Goal: Information Seeking & Learning: Learn about a topic

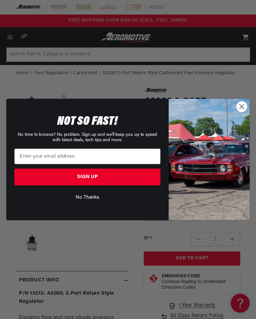
click at [242, 112] on circle "Close dialog" at bounding box center [242, 106] width 10 height 10
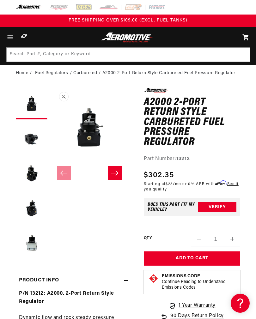
click at [34, 135] on button "Load image 2 in gallery view" at bounding box center [32, 139] width 32 height 32
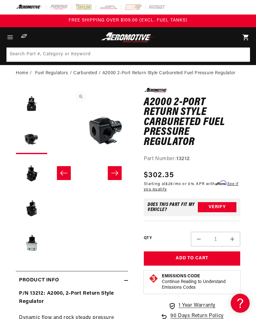
scroll to position [0, 77]
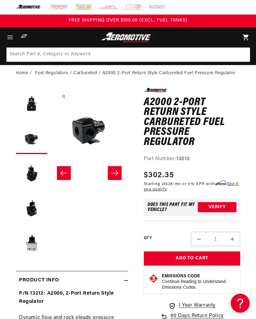
click at [34, 172] on button "Load image 3 in gallery view" at bounding box center [32, 173] width 32 height 32
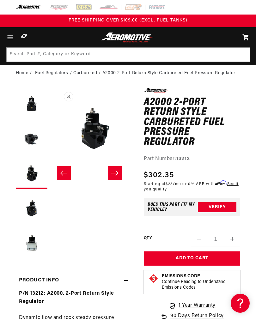
scroll to position [0, 155]
click at [33, 212] on button "Load image 4 in gallery view" at bounding box center [32, 208] width 32 height 32
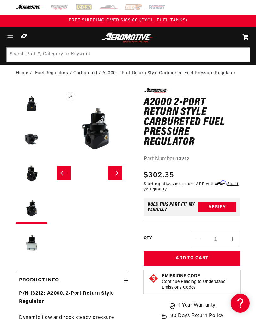
scroll to position [0, 232]
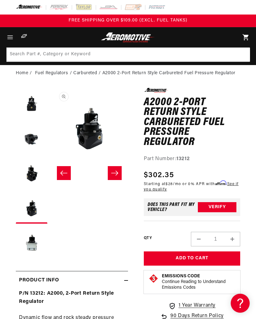
click at [29, 242] on button "Load image 5 in gallery view" at bounding box center [32, 243] width 32 height 32
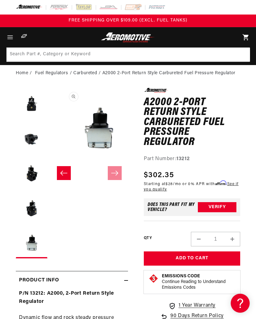
scroll to position [0, 310]
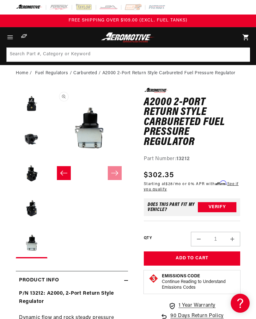
click at [29, 105] on button "Load image 1 in gallery view" at bounding box center [32, 104] width 32 height 32
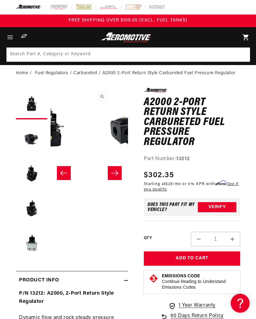
scroll to position [0, 0]
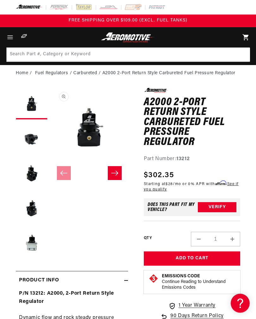
click at [28, 139] on button "Load image 2 in gallery view" at bounding box center [32, 139] width 32 height 32
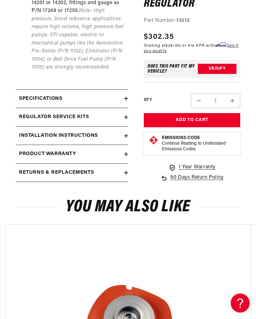
scroll to position [566, 0]
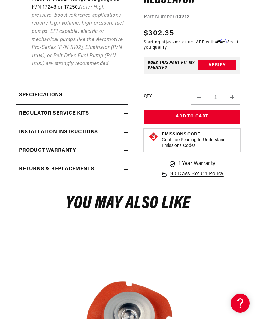
click at [28, 92] on h2 "Specifications" at bounding box center [40, 95] width 43 height 8
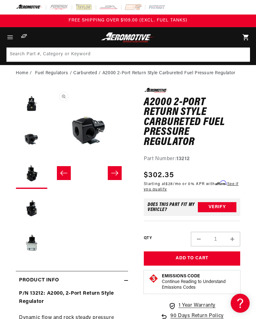
scroll to position [0, 155]
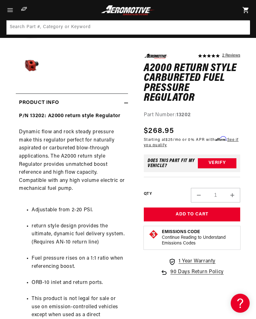
scroll to position [175, 0]
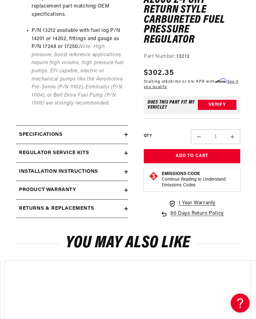
scroll to position [528, 0]
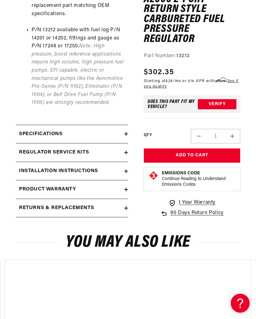
click at [116, 167] on div "Installation Instructions" at bounding box center [70, 171] width 108 height 8
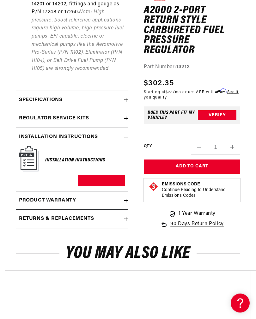
scroll to position [562, 0]
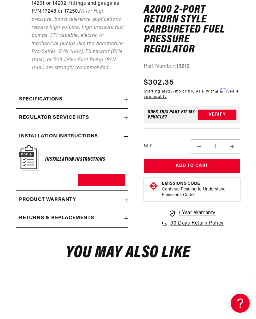
click at [29, 145] on img at bounding box center [29, 158] width 20 height 26
click at [32, 150] on img at bounding box center [29, 158] width 20 height 26
click at [29, 154] on img at bounding box center [29, 158] width 20 height 26
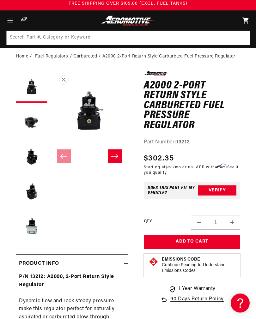
scroll to position [17, 0]
click at [51, 149] on button "Open media 1 in modal" at bounding box center [51, 149] width 0 height 0
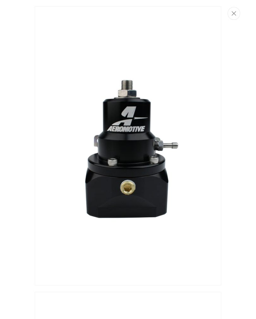
click at [234, 11] on icon "Close" at bounding box center [234, 13] width 4 height 5
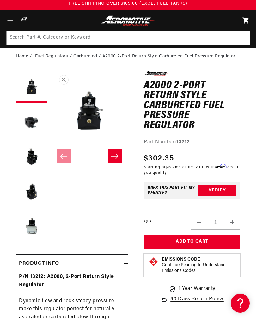
click at [27, 125] on button "Load image 2 in gallery view" at bounding box center [32, 122] width 32 height 32
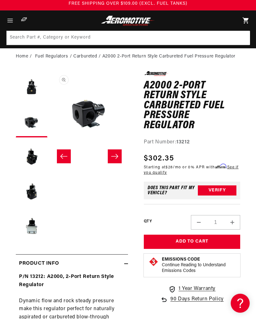
scroll to position [16, 0]
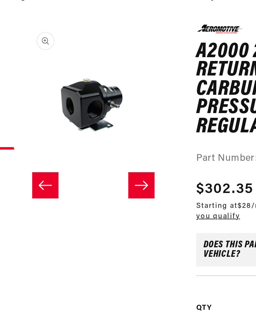
click at [51, 149] on button "Open media 2 in modal" at bounding box center [51, 149] width 0 height 0
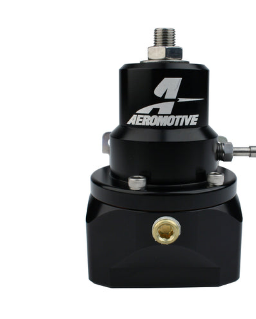
scroll to position [7, 0]
click at [35, 23] on img "Media gallery" at bounding box center [128, 139] width 187 height 279
click at [124, 19] on img "Media gallery" at bounding box center [128, 139] width 187 height 279
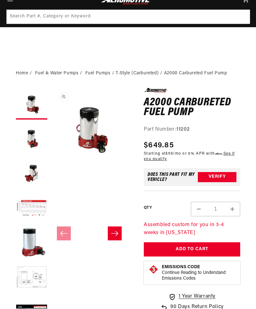
click at [35, 297] on button "Load image 7 in gallery view" at bounding box center [32, 313] width 32 height 32
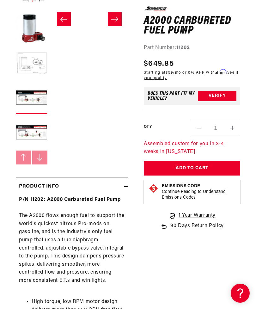
scroll to position [0, 0]
click at [34, 101] on button "Load image 7 in gallery view" at bounding box center [32, 99] width 32 height 32
click at [34, 97] on button "Load image 7 in gallery view" at bounding box center [32, 99] width 32 height 32
click at [33, 131] on button "Load image 8 in gallery view" at bounding box center [32, 133] width 32 height 32
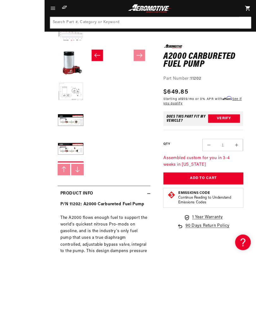
scroll to position [217, 0]
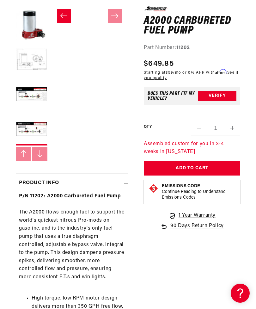
click at [67, 20] on button "Slide left" at bounding box center [64, 16] width 14 height 14
click at [40, 62] on button "Load image 6 in gallery view" at bounding box center [32, 60] width 32 height 32
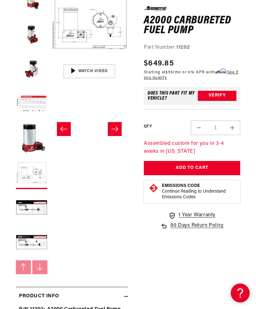
scroll to position [106, 0]
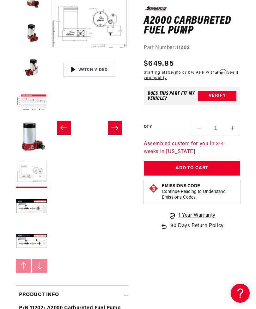
click at [23, 206] on button "Load image 7 in gallery view" at bounding box center [32, 207] width 32 height 32
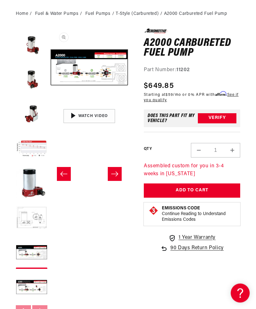
scroll to position [57, 0]
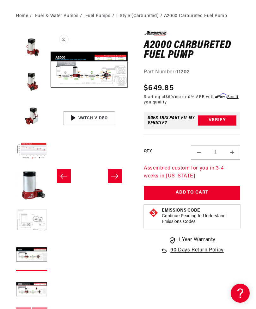
click at [51, 108] on button "Open media 7 in modal" at bounding box center [51, 108] width 0 height 0
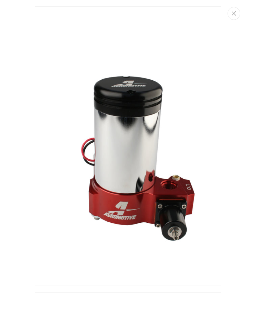
scroll to position [0, 0]
click at [233, 14] on icon "Close" at bounding box center [234, 13] width 4 height 4
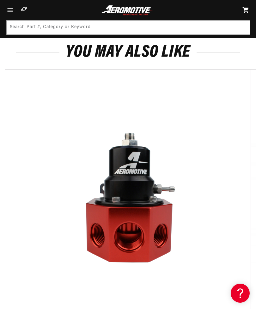
click at [10, 7] on icon "Menu" at bounding box center [10, 10] width 8 height 8
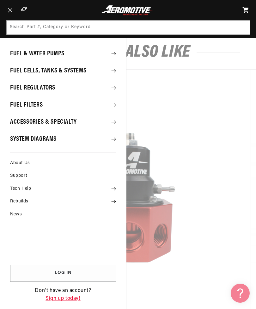
click at [11, 8] on icon "Menu" at bounding box center [10, 10] width 4 height 5
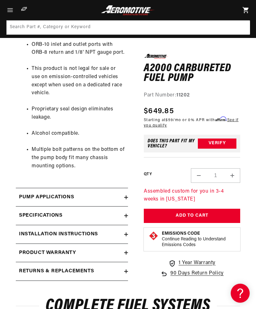
scroll to position [545, 0]
